Goal: Find specific page/section: Find specific page/section

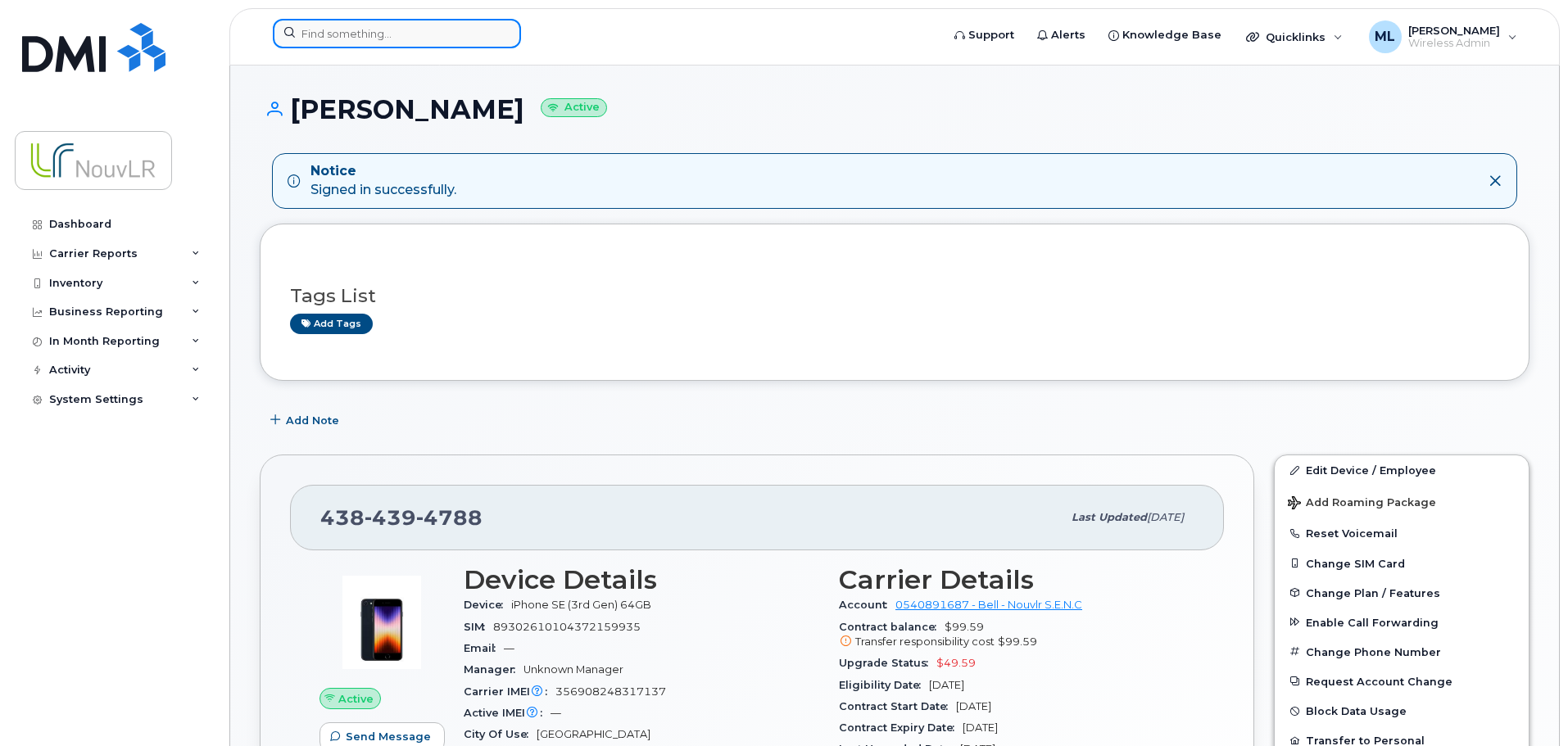
click at [352, 40] on input at bounding box center [396, 34] width 248 height 30
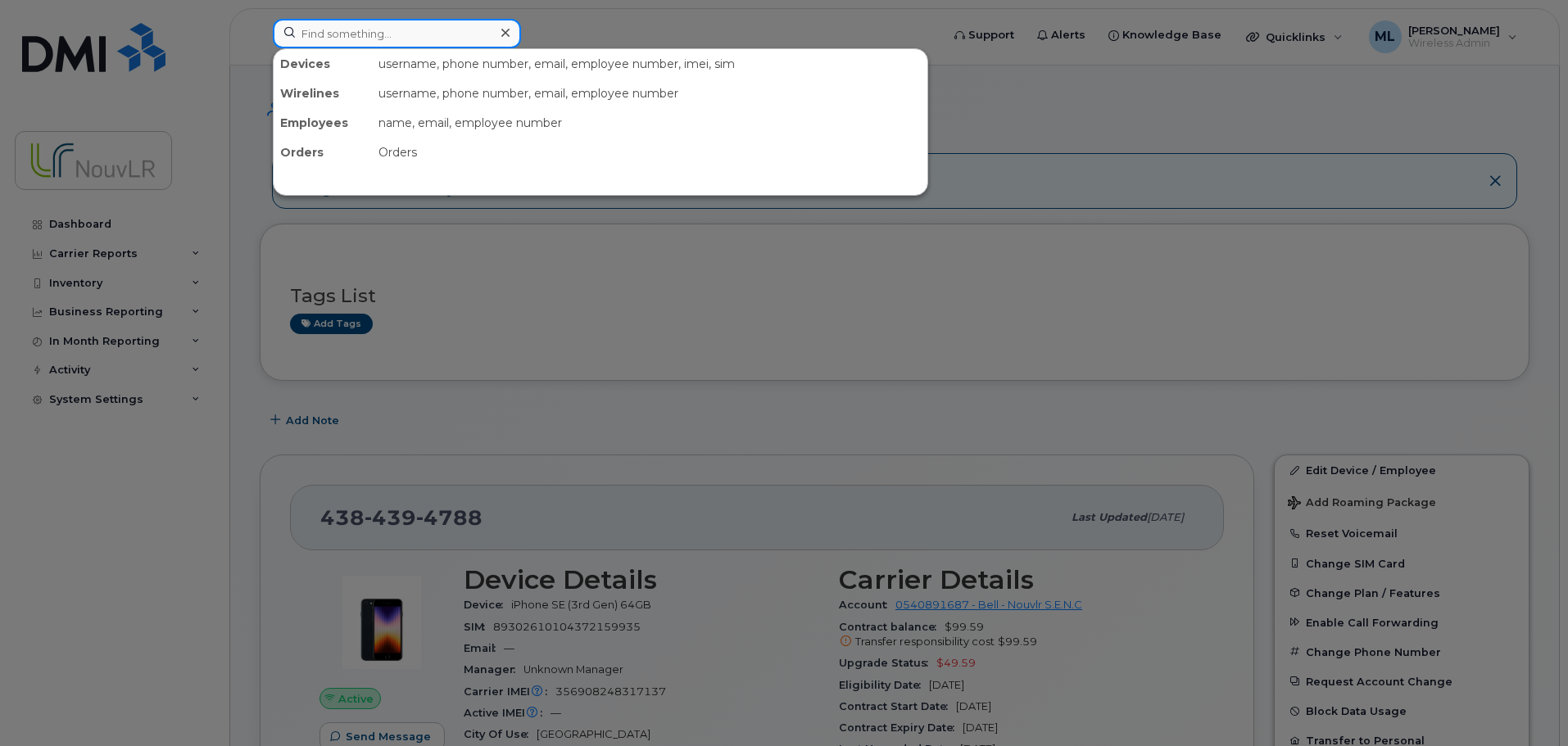
click at [447, 29] on input at bounding box center [396, 34] width 248 height 30
paste input "Tzinevrakis"
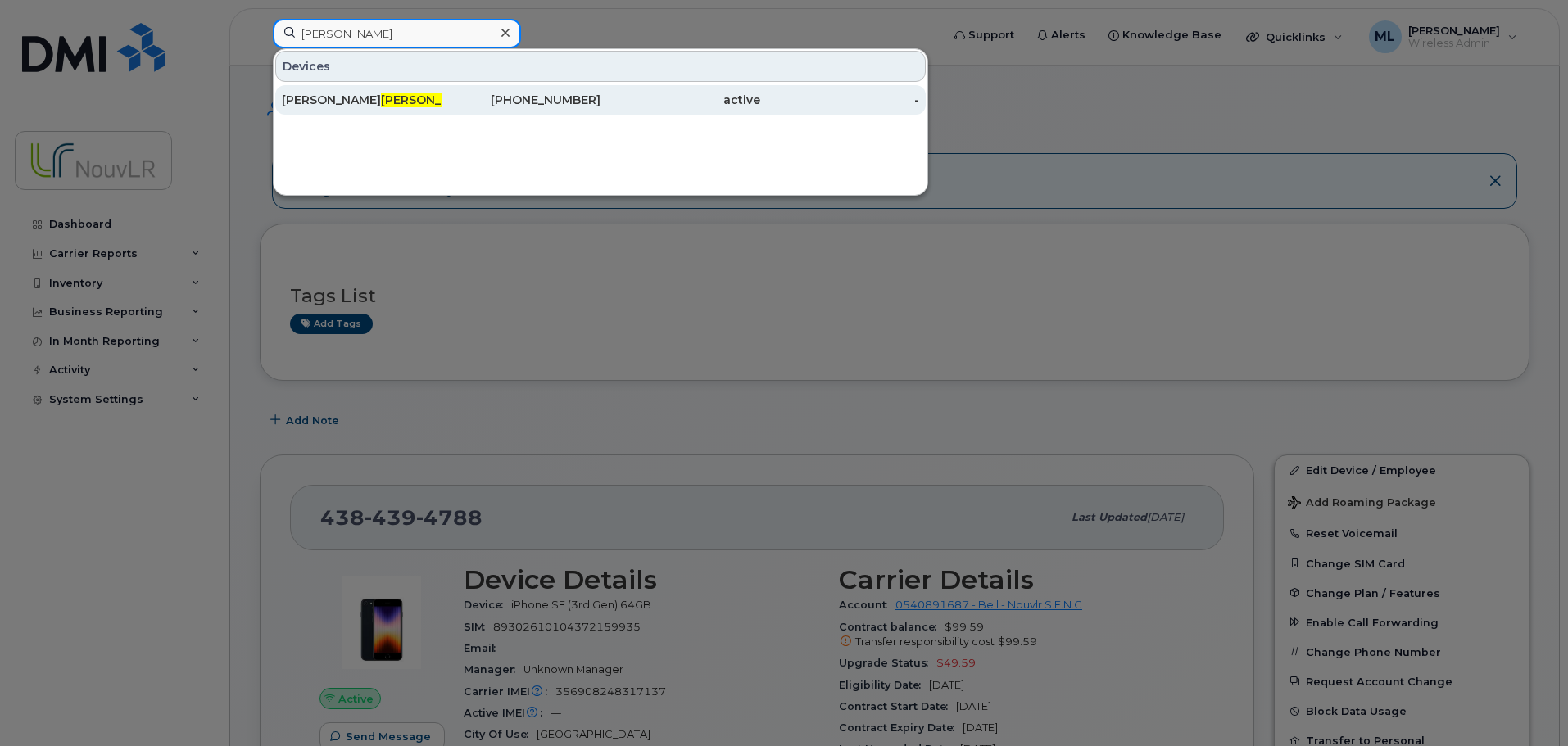
type input "Tzinevrakis"
click at [381, 102] on span "Tzinevrakis" at bounding box center [431, 100] width 99 height 15
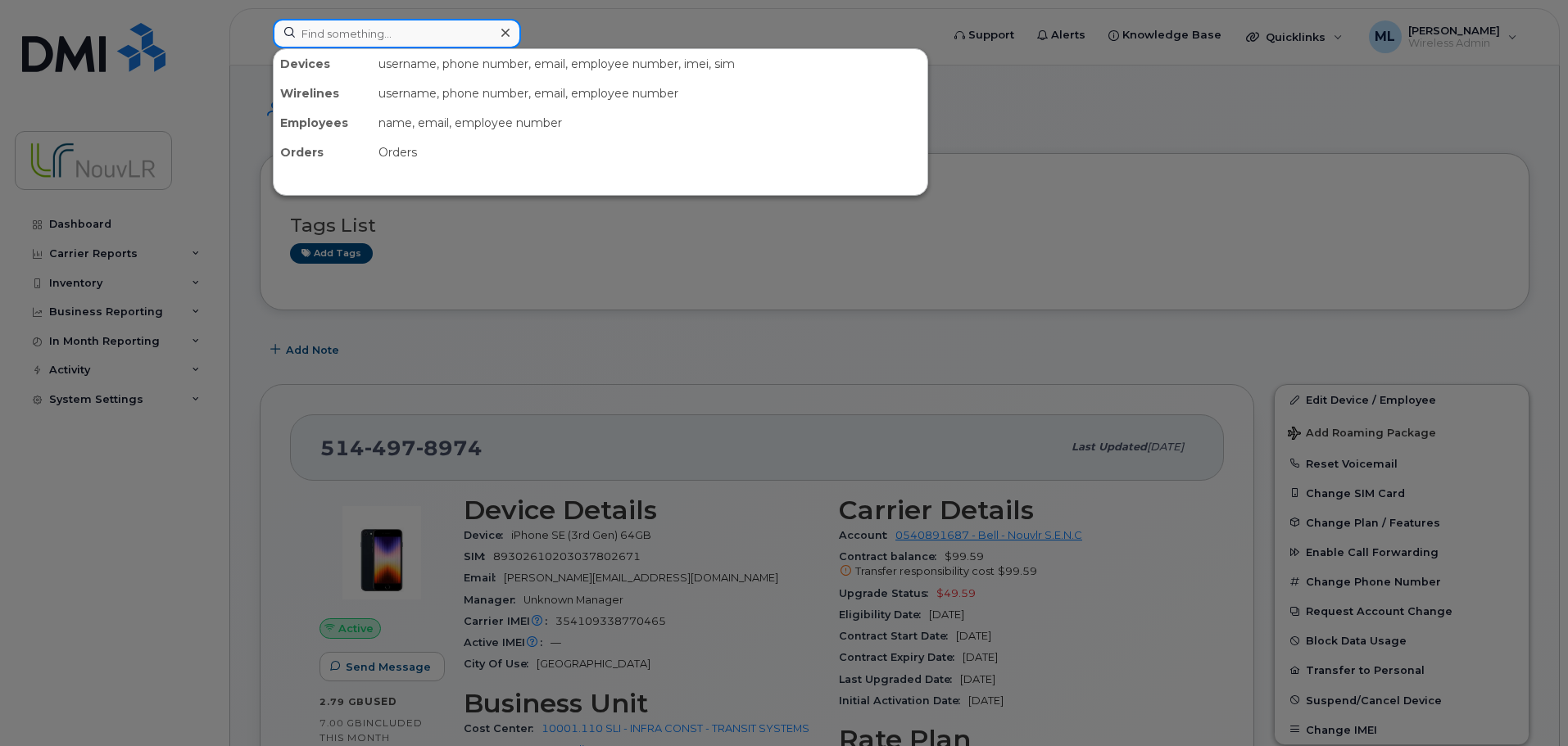
click at [383, 31] on input at bounding box center [396, 34] width 248 height 30
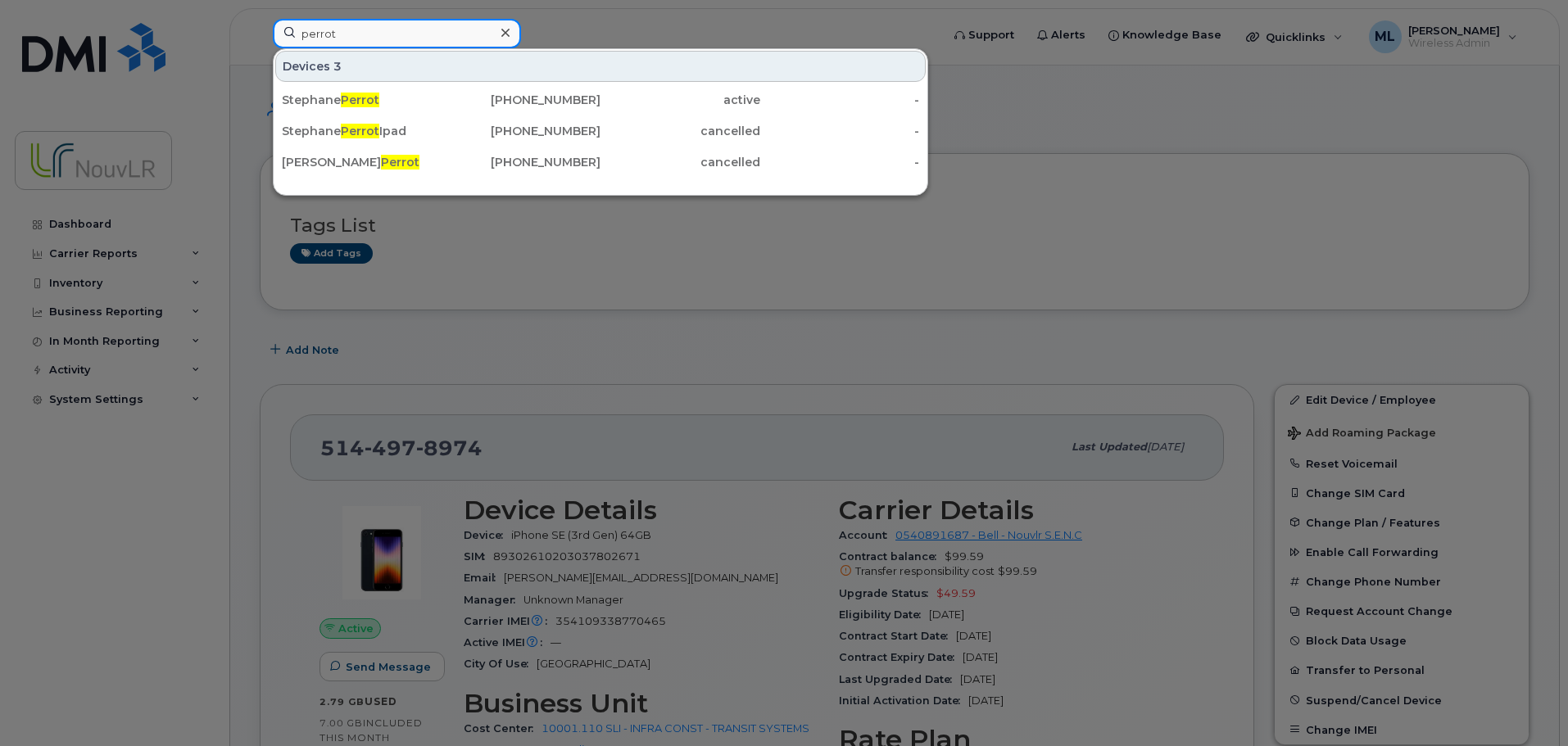
type input "perrot"
